Goal: Find specific fact

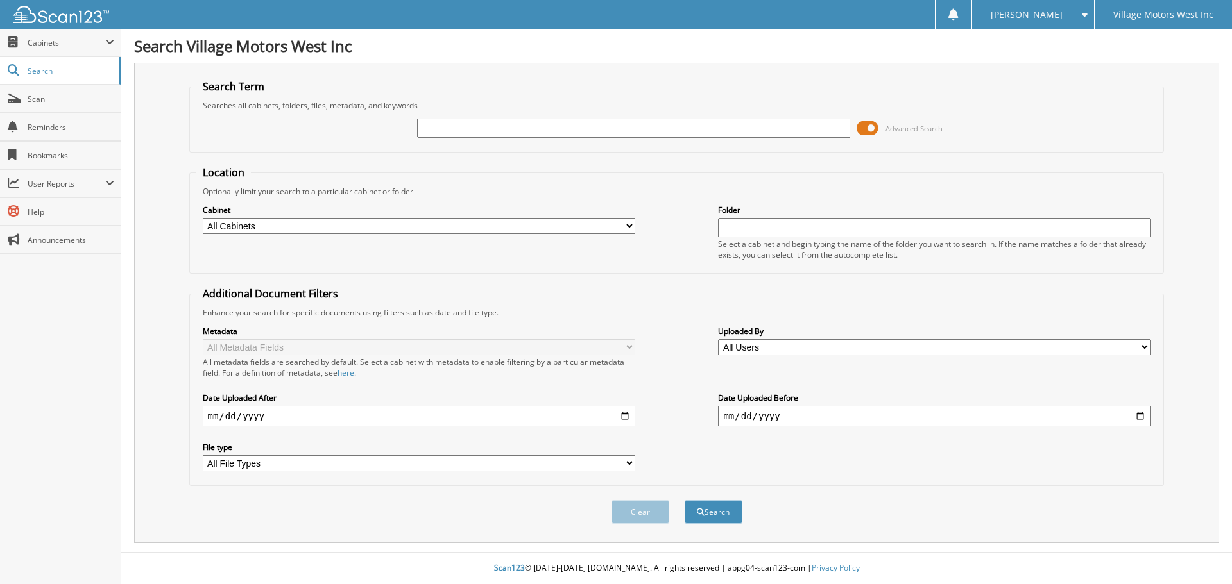
click at [457, 126] on input "text" at bounding box center [633, 128] width 432 height 19
type input "113309"
click at [684, 500] on button "Search" at bounding box center [713, 512] width 58 height 24
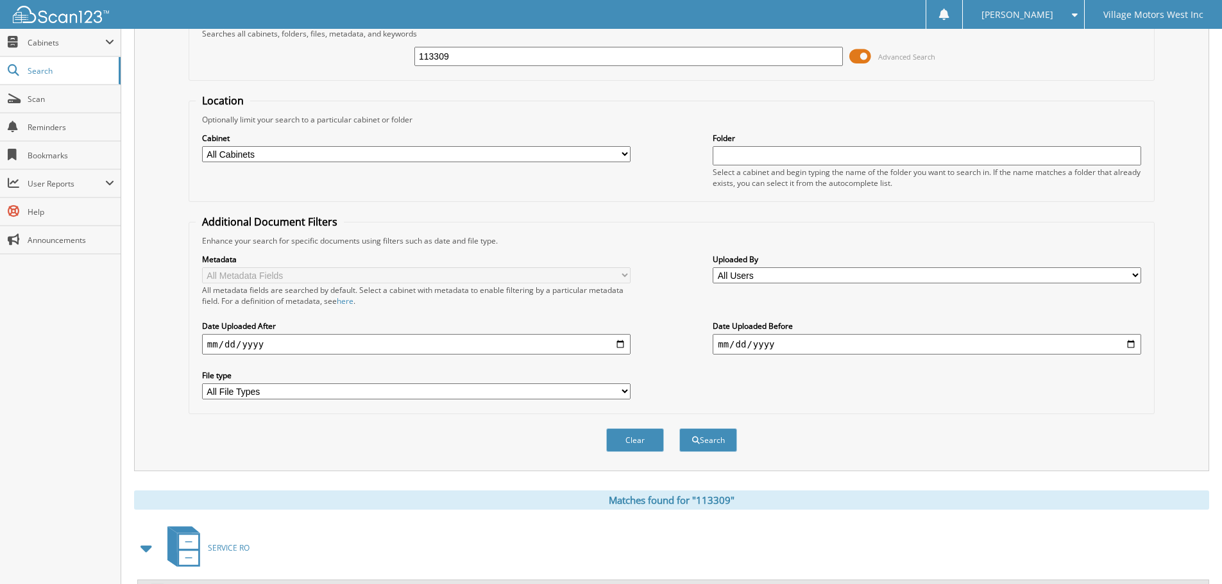
scroll to position [257, 0]
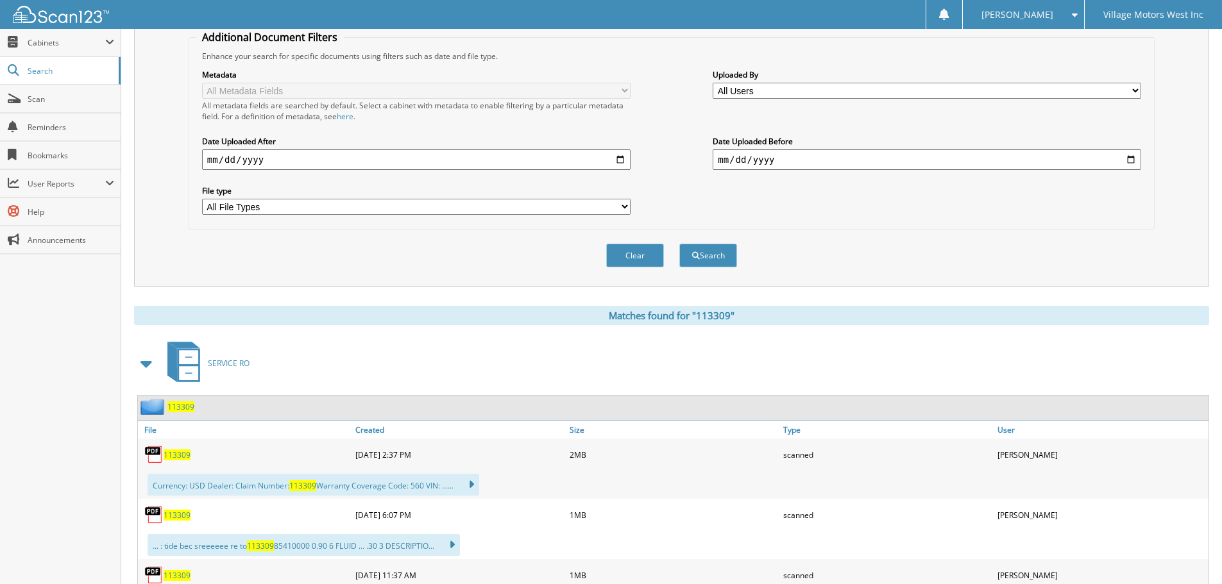
click at [182, 457] on span "113309" at bounding box center [177, 455] width 27 height 11
